Goal: Task Accomplishment & Management: Manage account settings

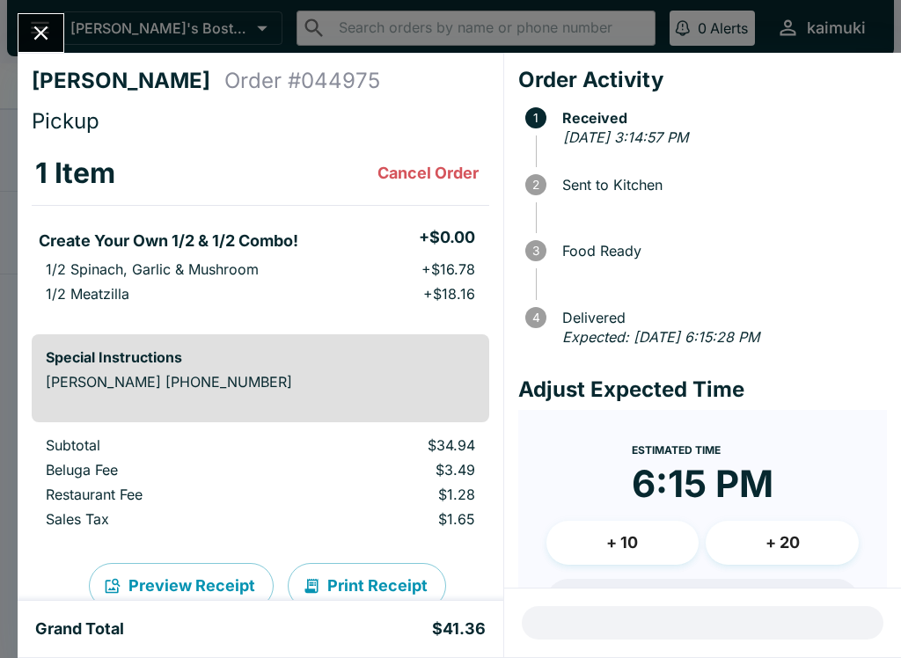
click at [27, 26] on button "Close" at bounding box center [40, 33] width 45 height 38
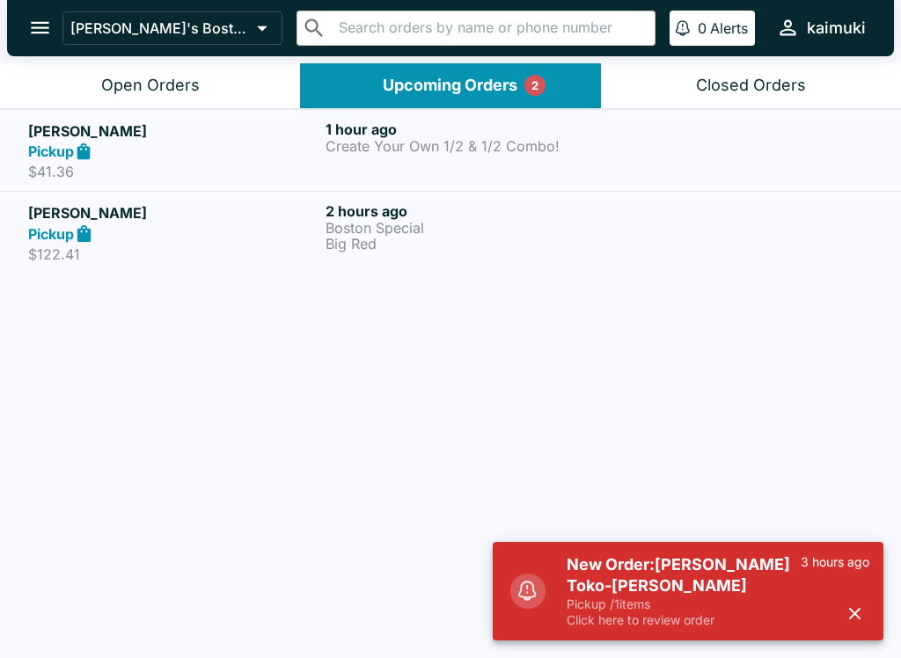
click at [648, 625] on p "Click here to review order" at bounding box center [684, 620] width 234 height 16
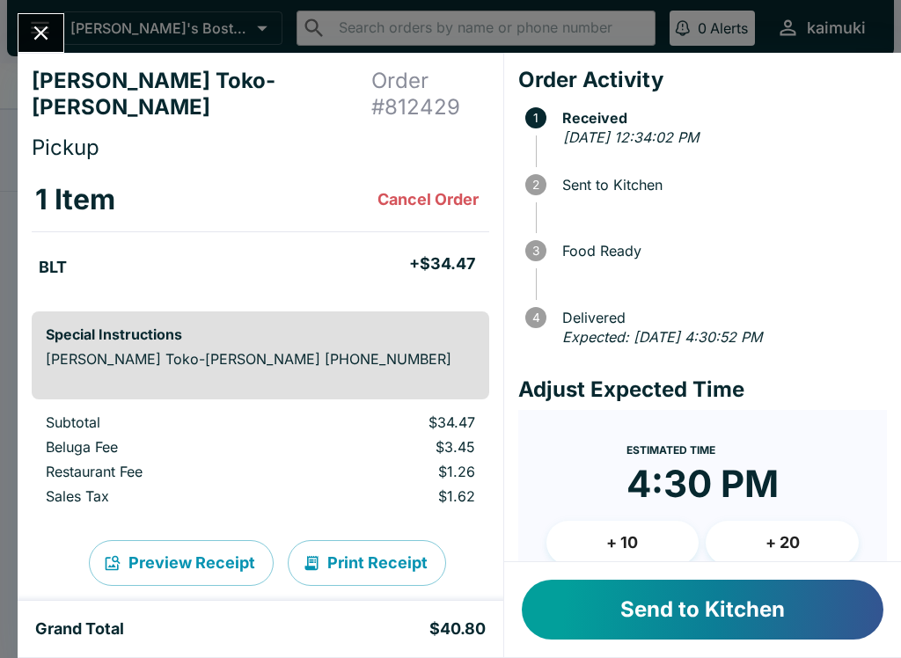
click at [779, 607] on button "Send to Kitchen" at bounding box center [703, 610] width 362 height 60
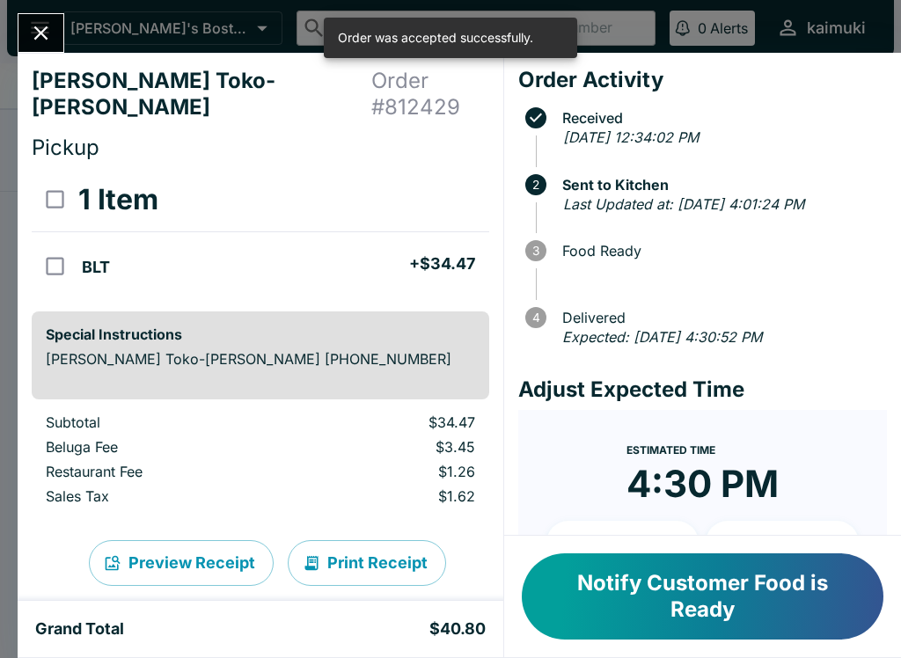
click at [26, 38] on button "Close" at bounding box center [40, 33] width 45 height 38
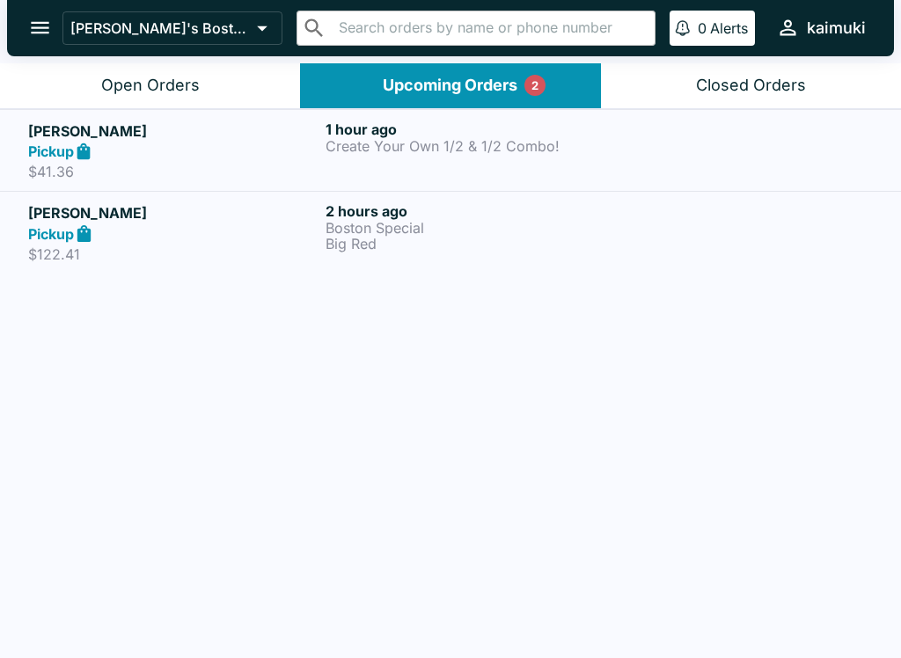
click at [389, 156] on div "1 hour ago Create Your Own 1/2 & 1/2 Combo!" at bounding box center [471, 151] width 290 height 61
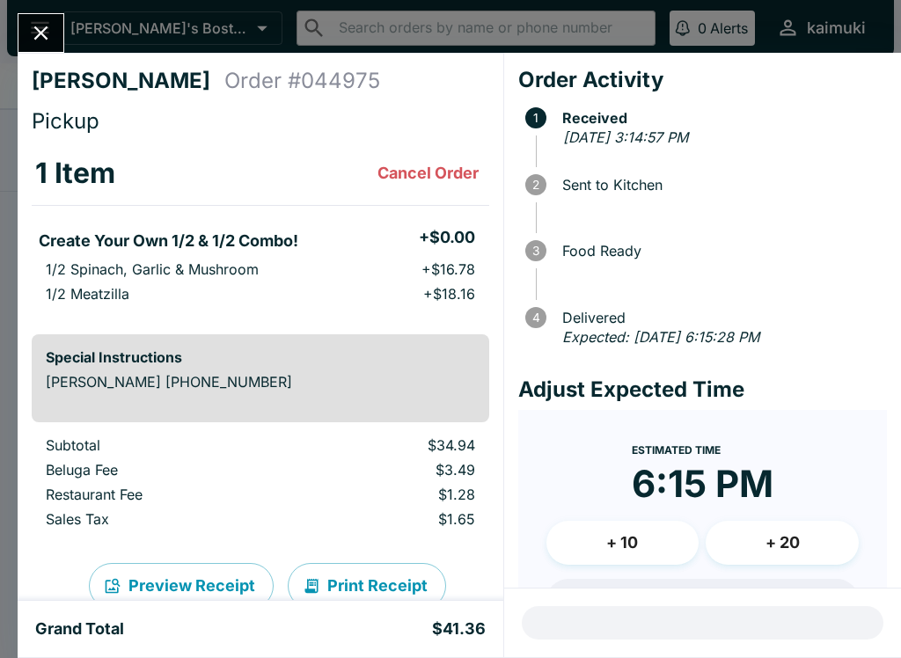
click at [40, 47] on button "Close" at bounding box center [40, 33] width 45 height 38
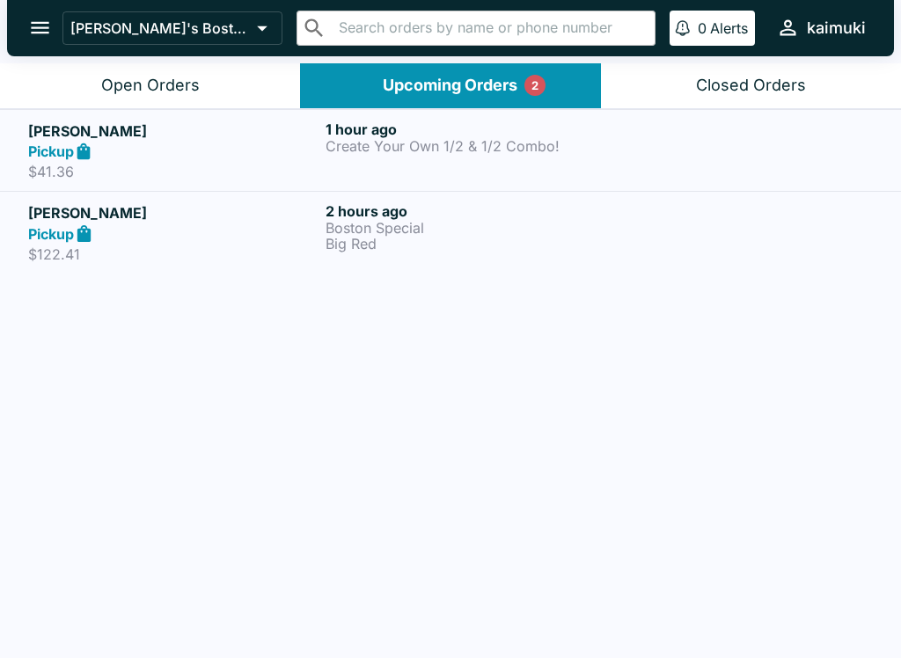
click at [420, 146] on p "Create Your Own 1/2 & 1/2 Combo!" at bounding box center [471, 146] width 290 height 16
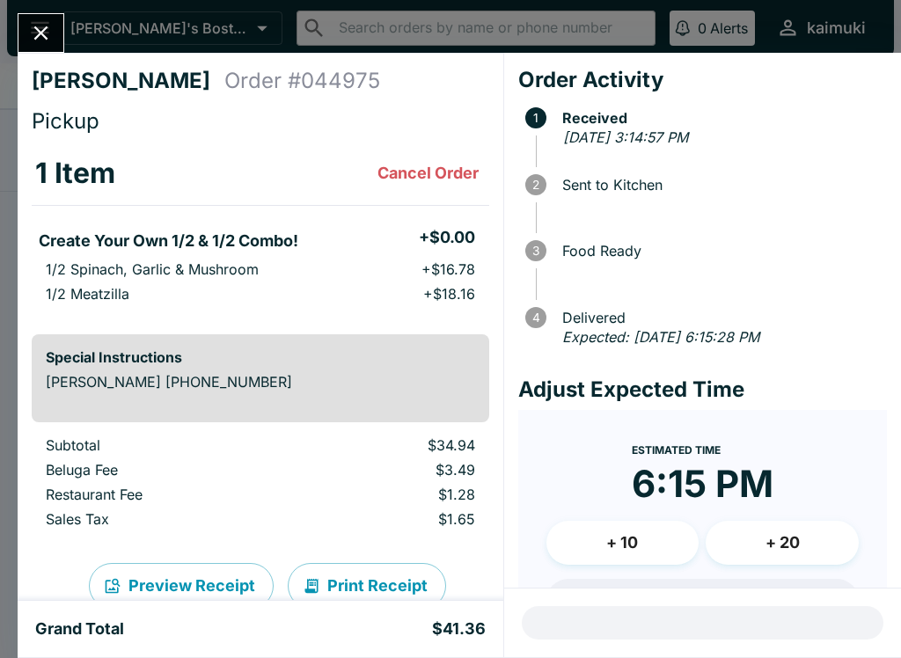
click at [56, 27] on button "Close" at bounding box center [40, 33] width 45 height 38
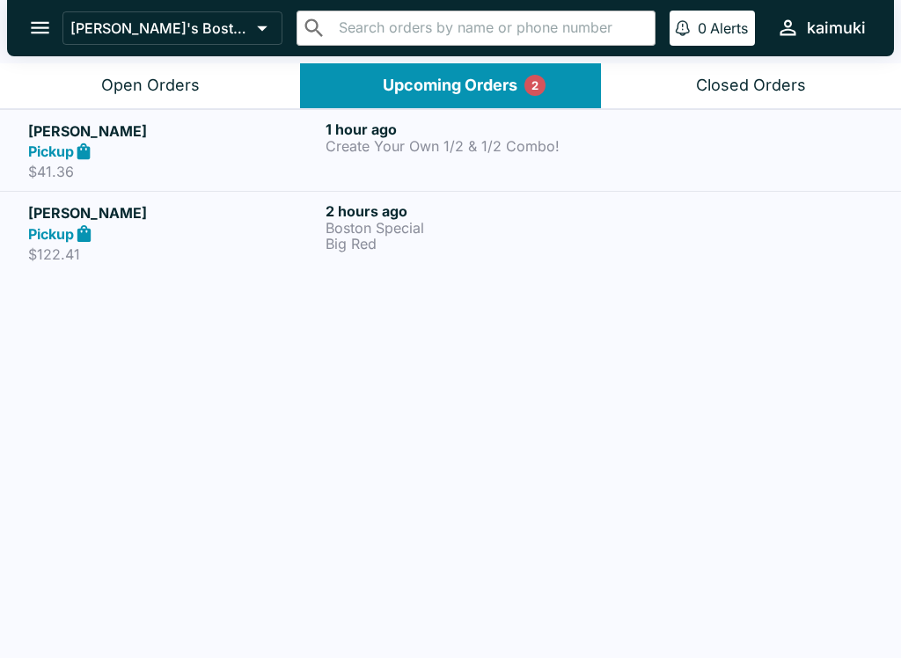
click at [187, 72] on button "Open Orders" at bounding box center [150, 85] width 300 height 45
